Goal: Navigation & Orientation: Find specific page/section

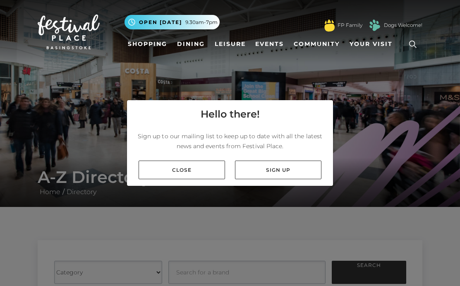
click at [181, 179] on link "Close" at bounding box center [182, 170] width 86 height 19
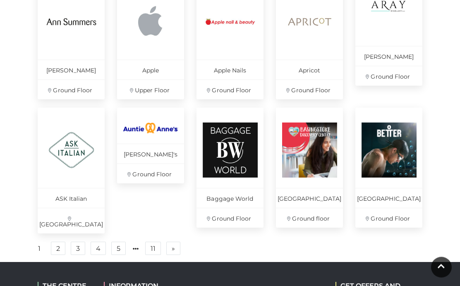
scroll to position [537, 0]
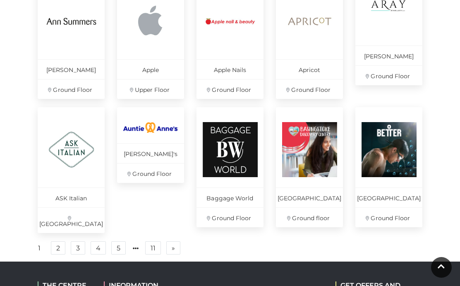
click at [60, 249] on link "2" at bounding box center [58, 247] width 14 height 13
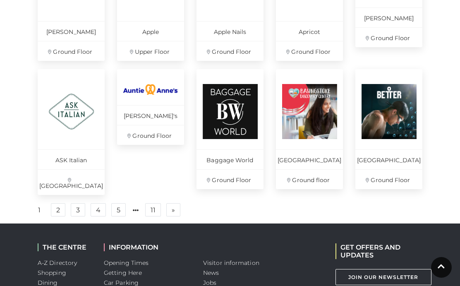
click at [71, 211] on link "3" at bounding box center [78, 209] width 14 height 13
click at [81, 212] on link "3" at bounding box center [78, 209] width 14 height 13
click at [176, 214] on link "» Next" at bounding box center [173, 209] width 14 height 13
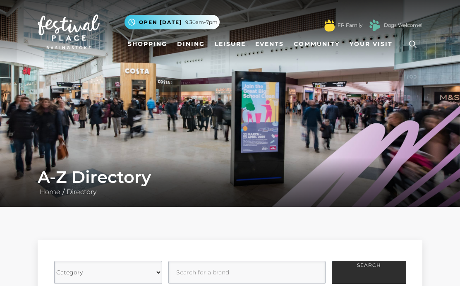
click at [149, 47] on link "Shopping" at bounding box center [148, 43] width 46 height 15
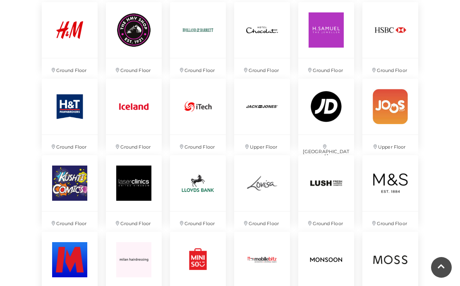
scroll to position [1072, 0]
